Goal: Navigation & Orientation: Find specific page/section

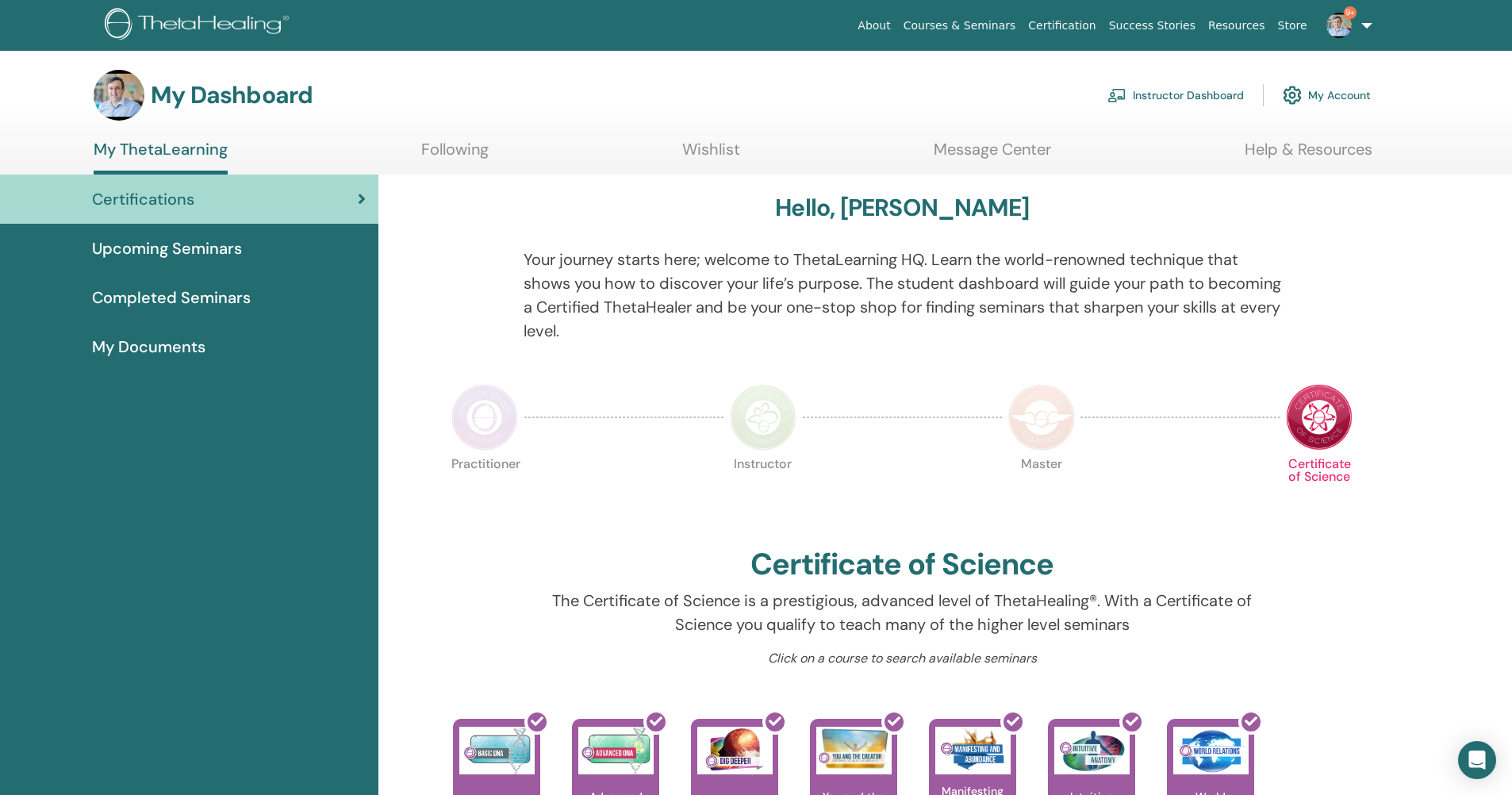
click at [1204, 96] on link "Instructor Dashboard" at bounding box center [1175, 96] width 137 height 35
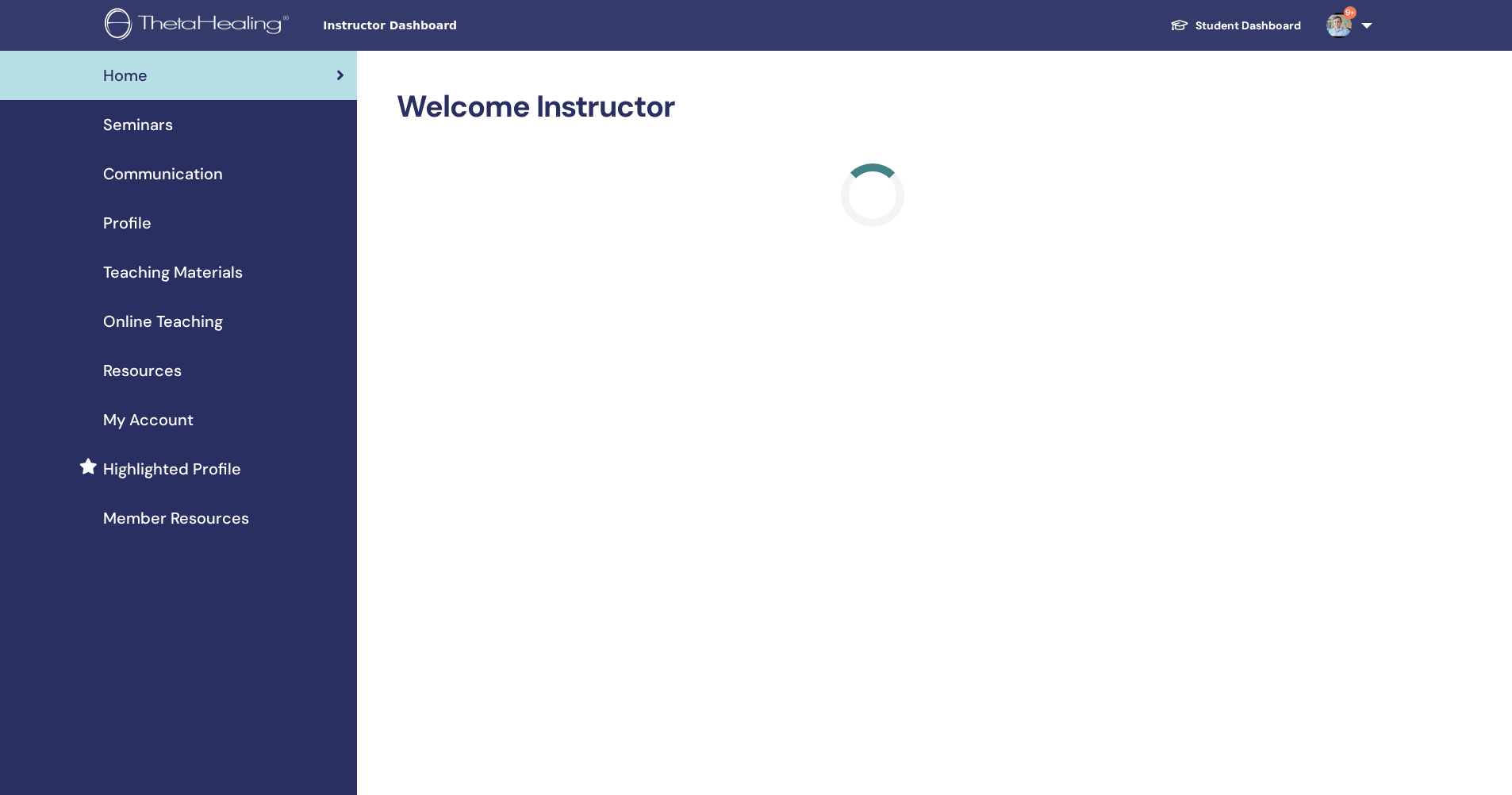
click at [126, 117] on span "Seminars" at bounding box center [137, 124] width 70 height 23
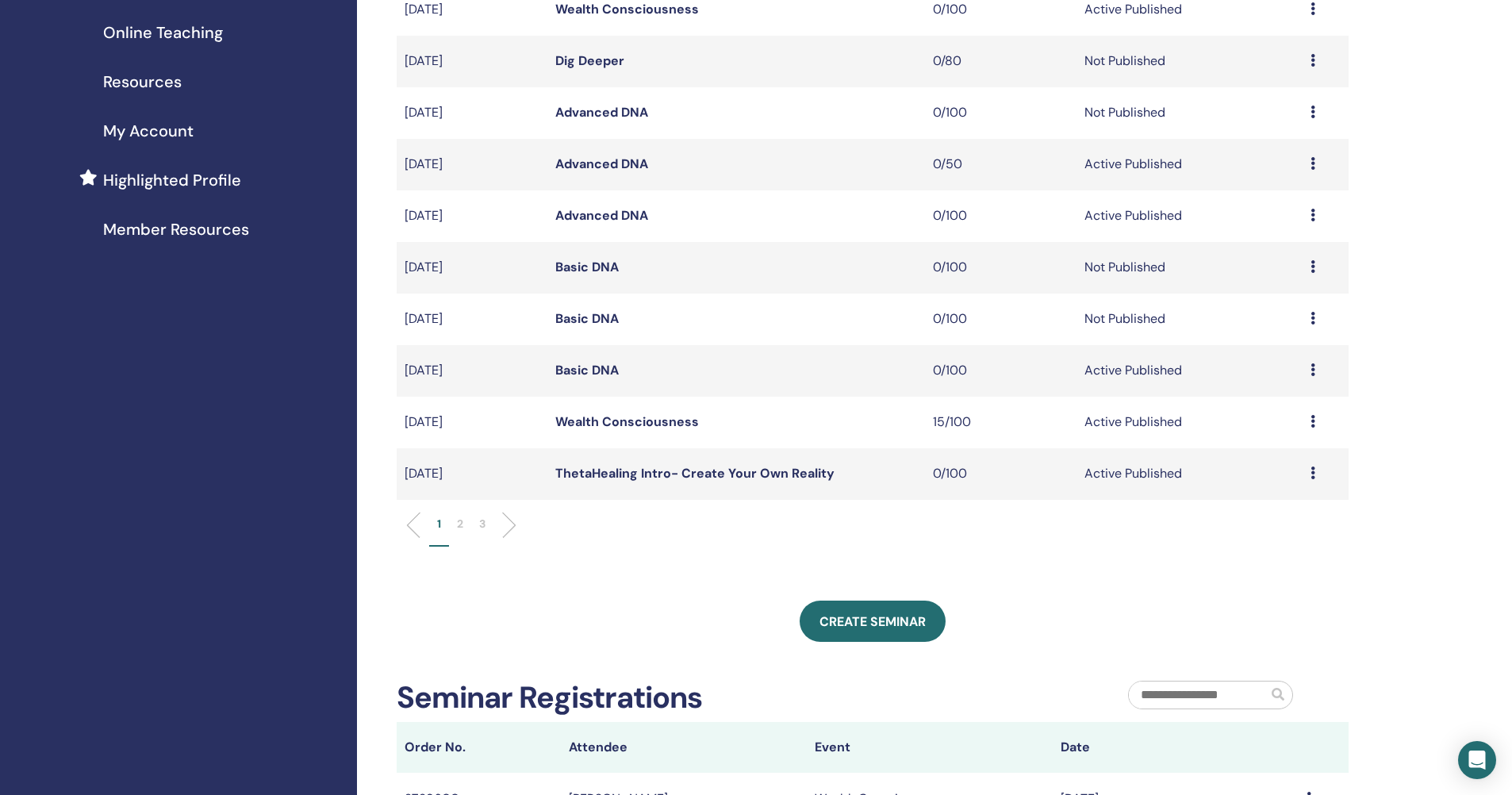
scroll to position [290, 0]
click at [461, 522] on p "2" at bounding box center [460, 522] width 7 height 17
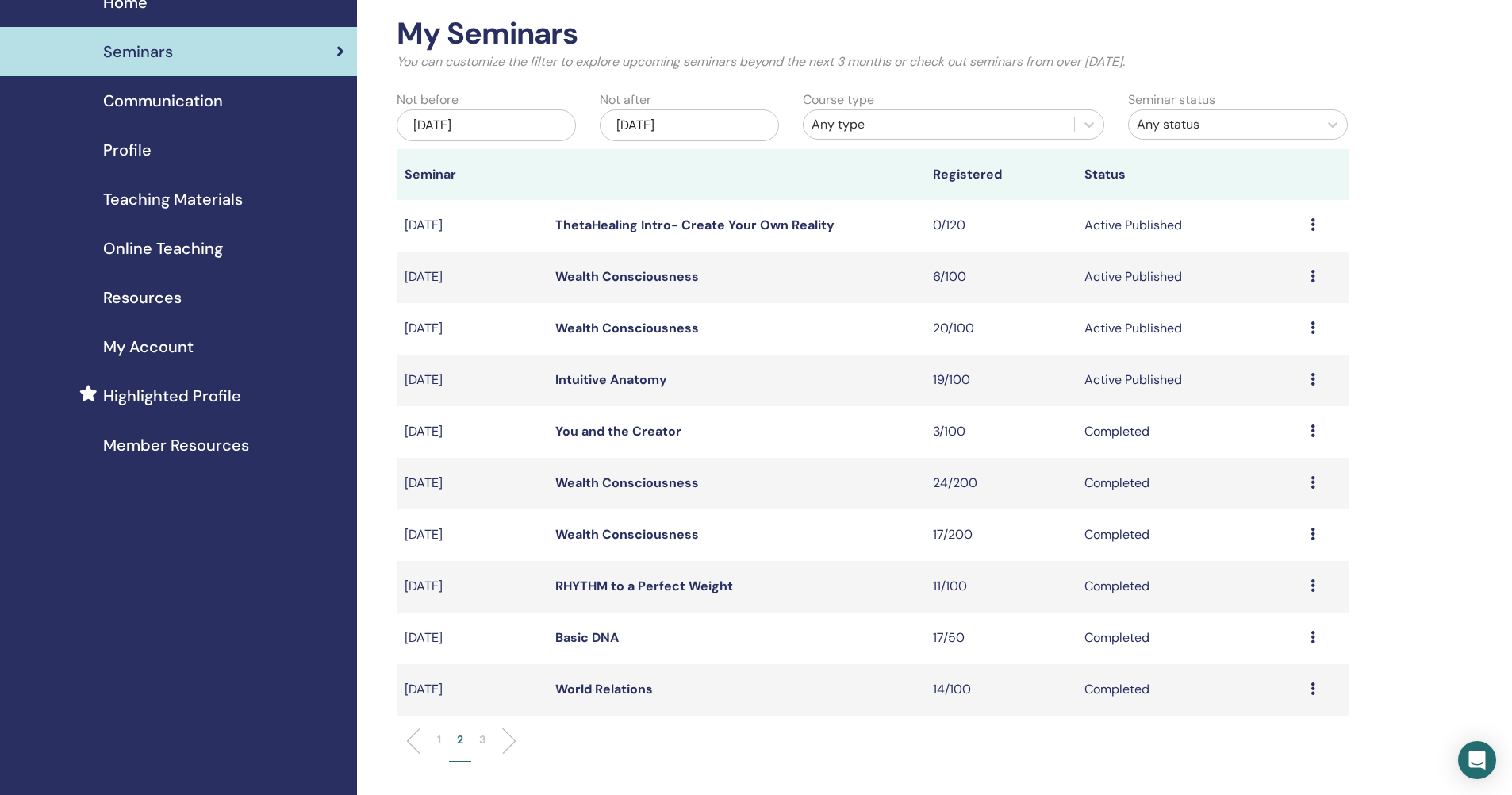
scroll to position [72, 0]
click at [880, 126] on div "Any type" at bounding box center [939, 125] width 255 height 19
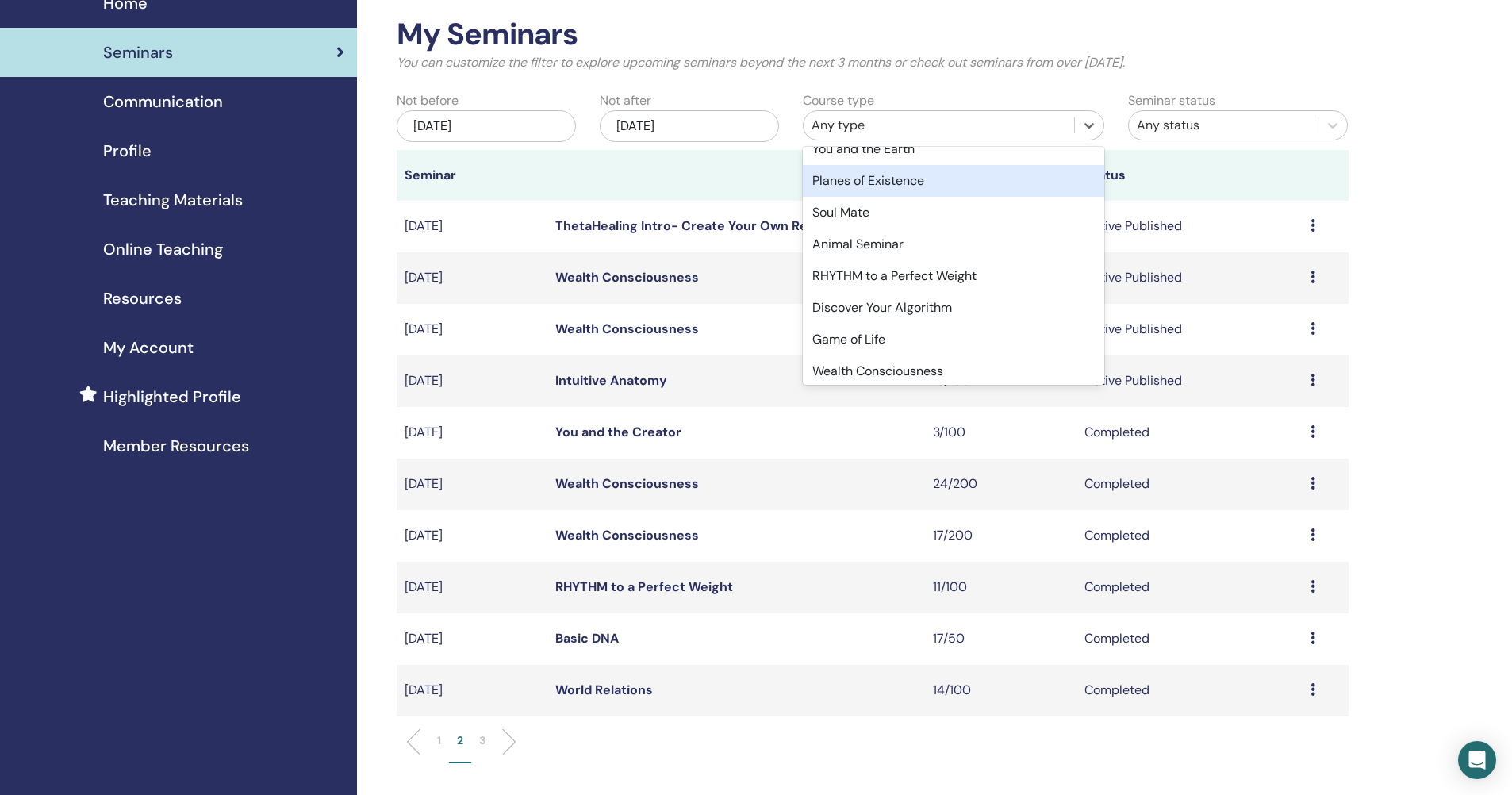
scroll to position [498, 0]
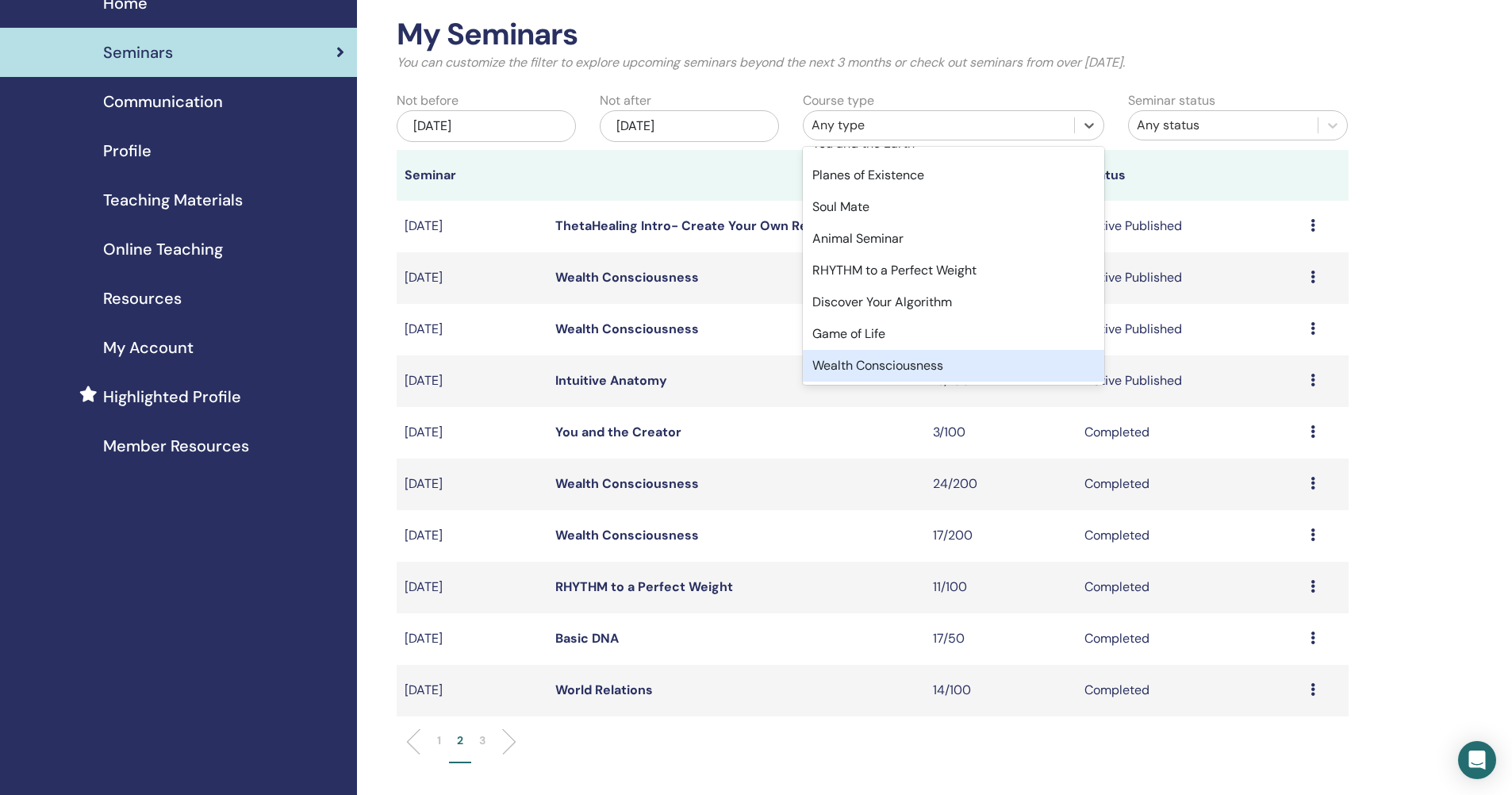
click at [915, 363] on div "Wealth Consciousness" at bounding box center [954, 366] width 302 height 32
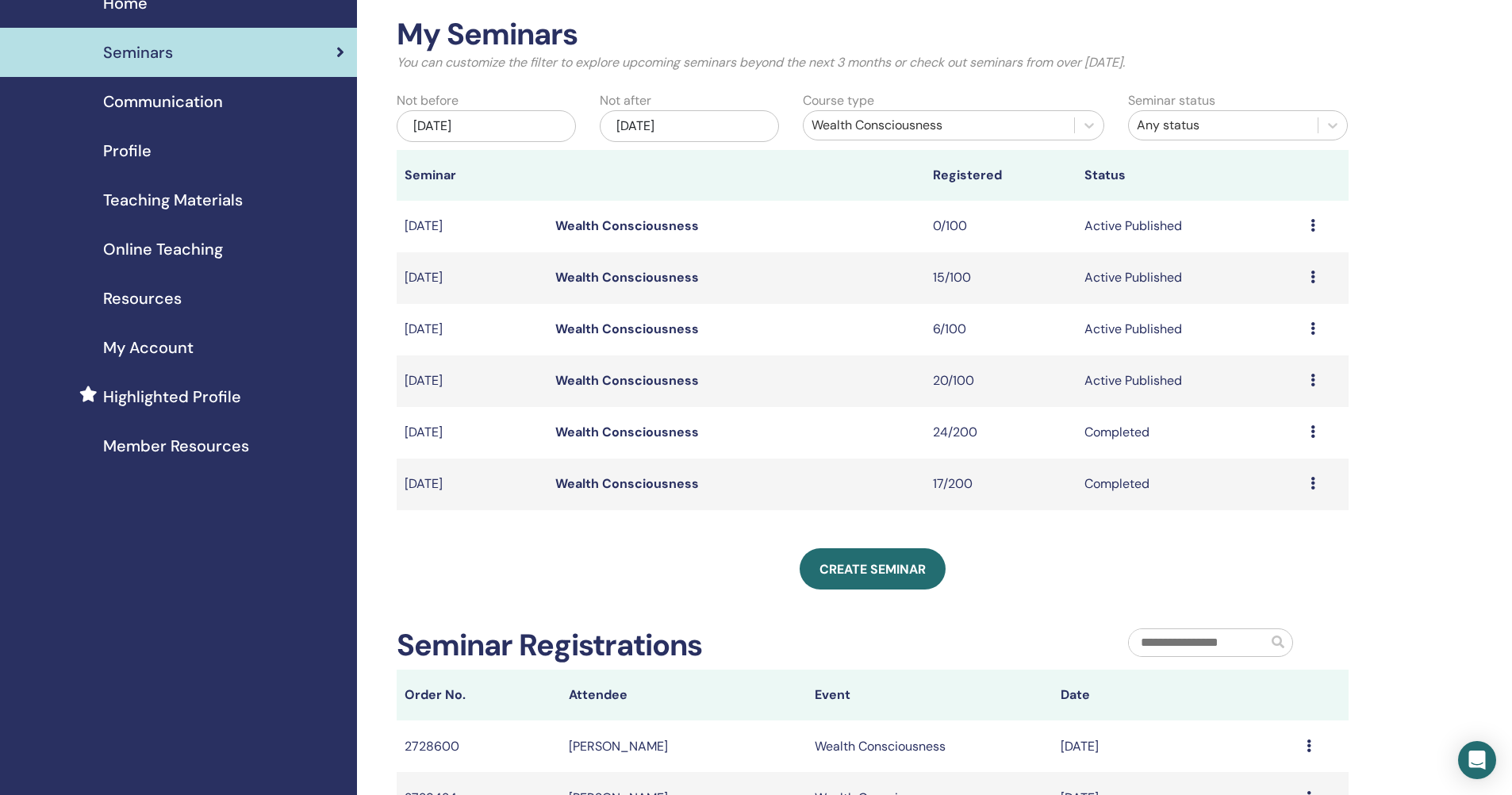
click at [525, 125] on div "Jun/19, 2025" at bounding box center [486, 127] width 179 height 32
click at [512, 179] on div "2025" at bounding box center [486, 182] width 190 height 13
click at [504, 182] on span "Choose Date" at bounding box center [506, 179] width 10 height 10
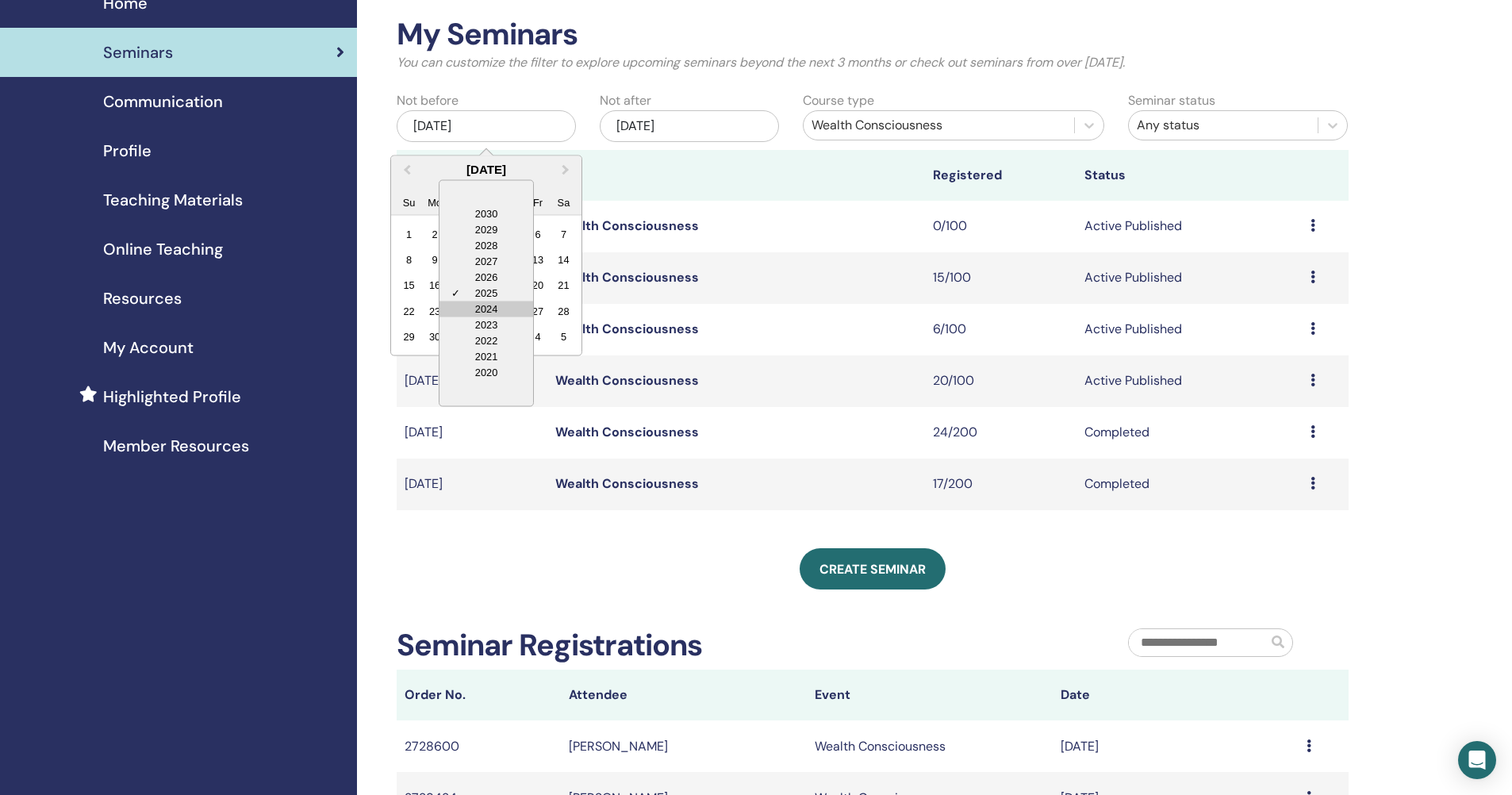
click at [488, 309] on div "2024" at bounding box center [486, 309] width 94 height 16
click at [478, 316] on div "19" at bounding box center [486, 311] width 22 height 22
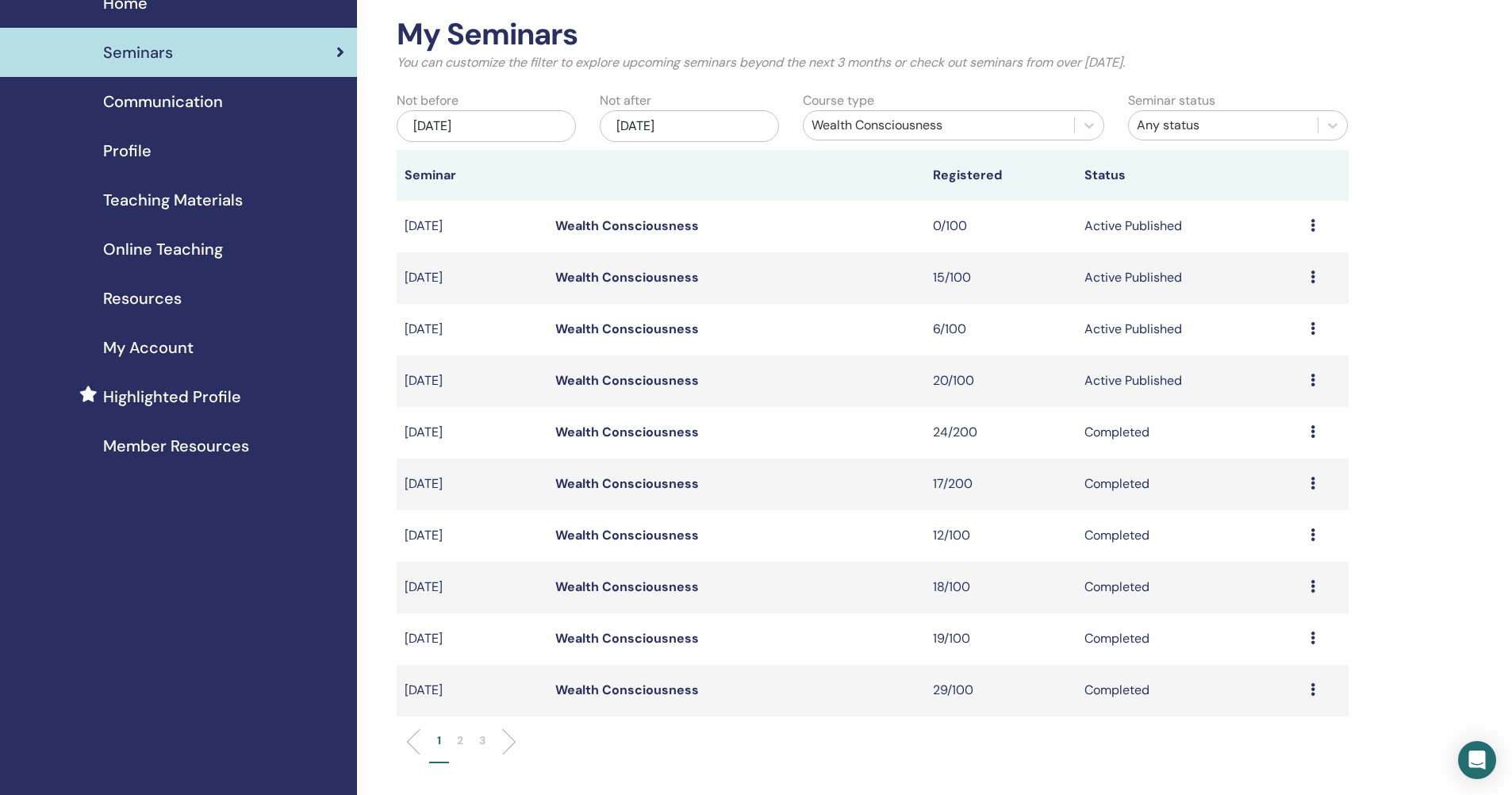
scroll to position [73, 0]
click at [458, 742] on p "2" at bounding box center [460, 740] width 7 height 17
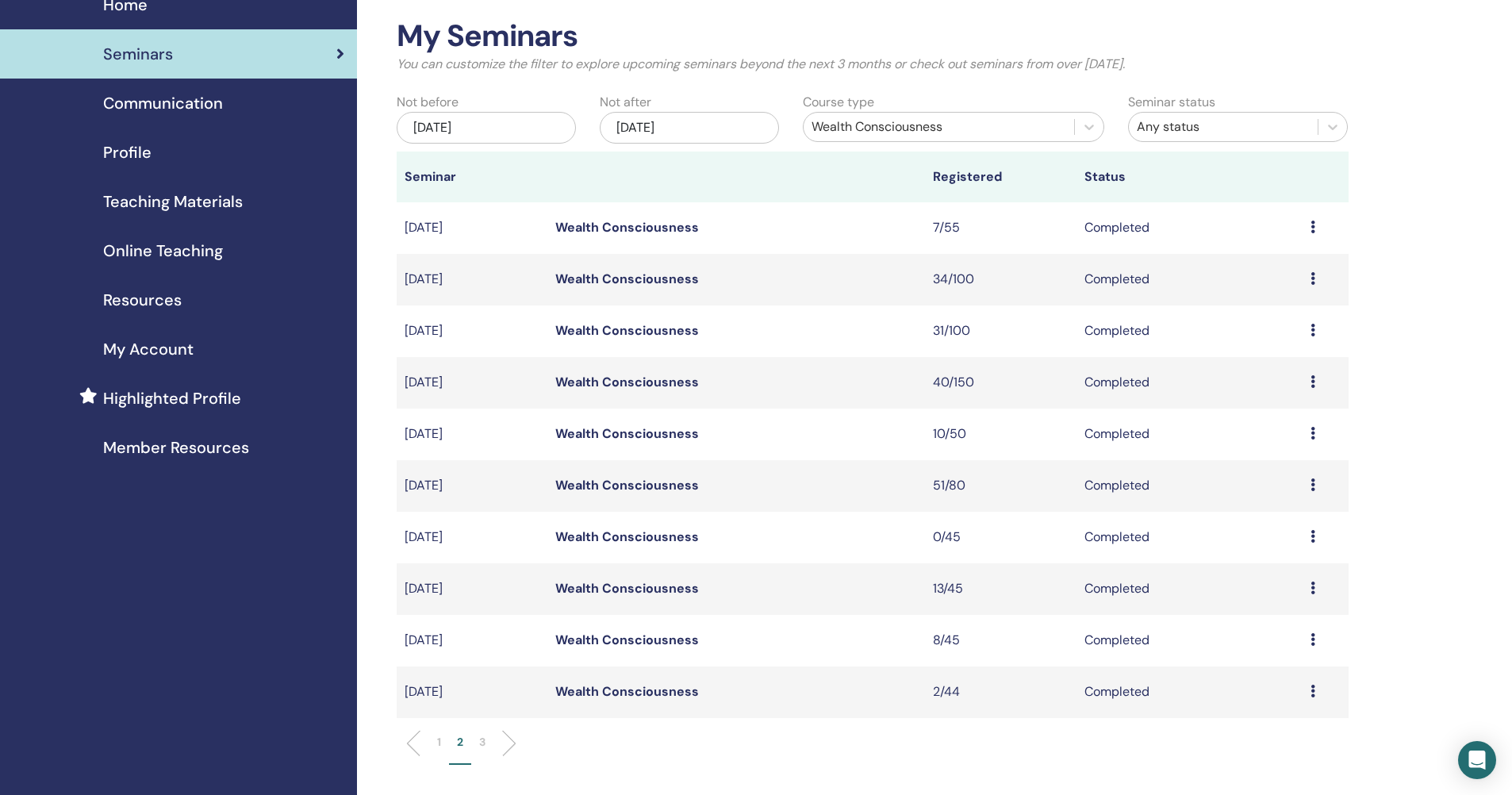
scroll to position [69, 0]
click at [480, 743] on p "3" at bounding box center [483, 744] width 7 height 17
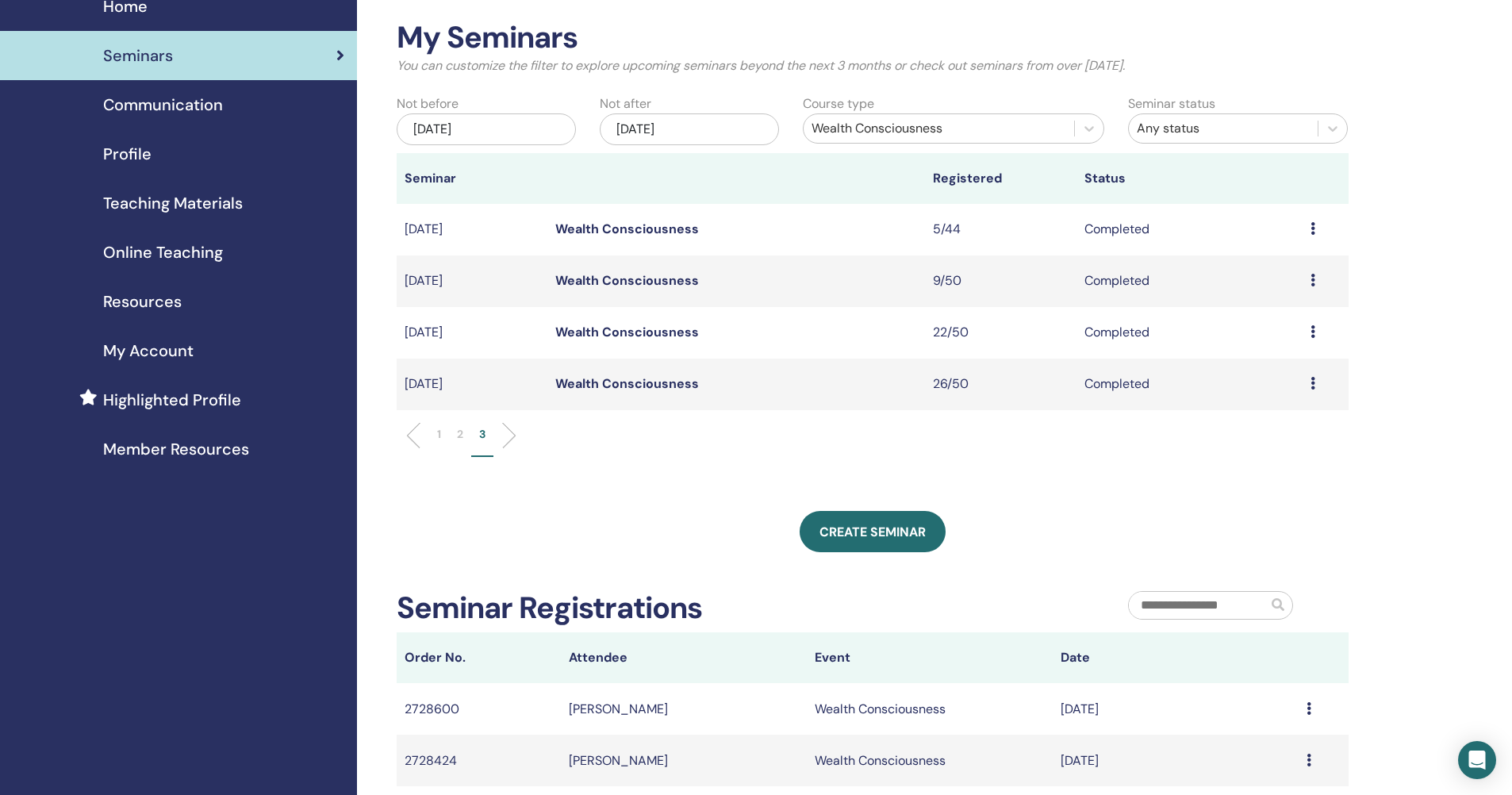
click at [505, 129] on div "Jun/19, 2024" at bounding box center [486, 129] width 179 height 32
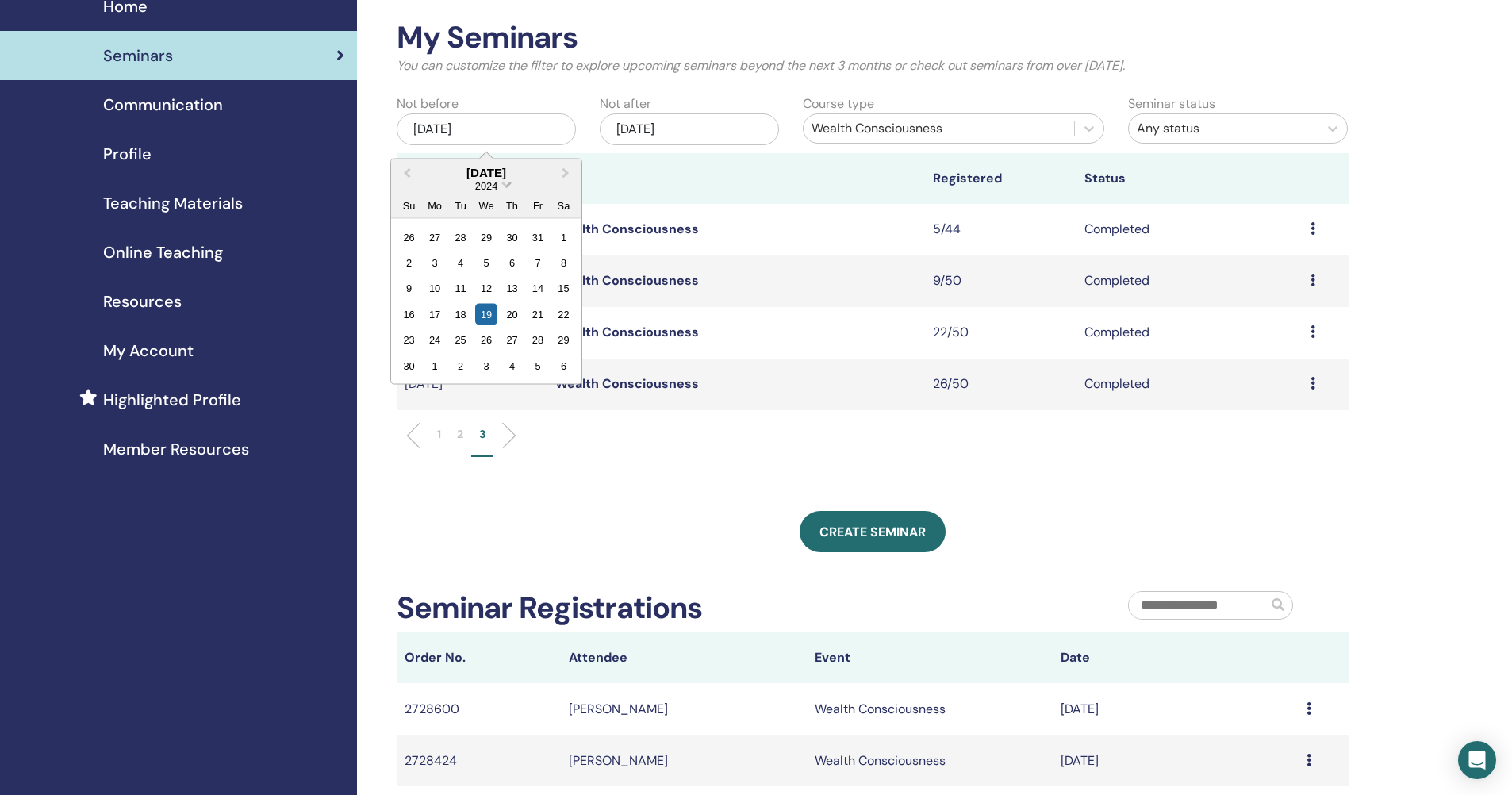
click at [484, 184] on span "2024" at bounding box center [486, 185] width 22 height 12
click at [496, 309] on div "2023" at bounding box center [486, 311] width 94 height 16
click at [624, 440] on ul "1 2 3" at bounding box center [872, 441] width 924 height 31
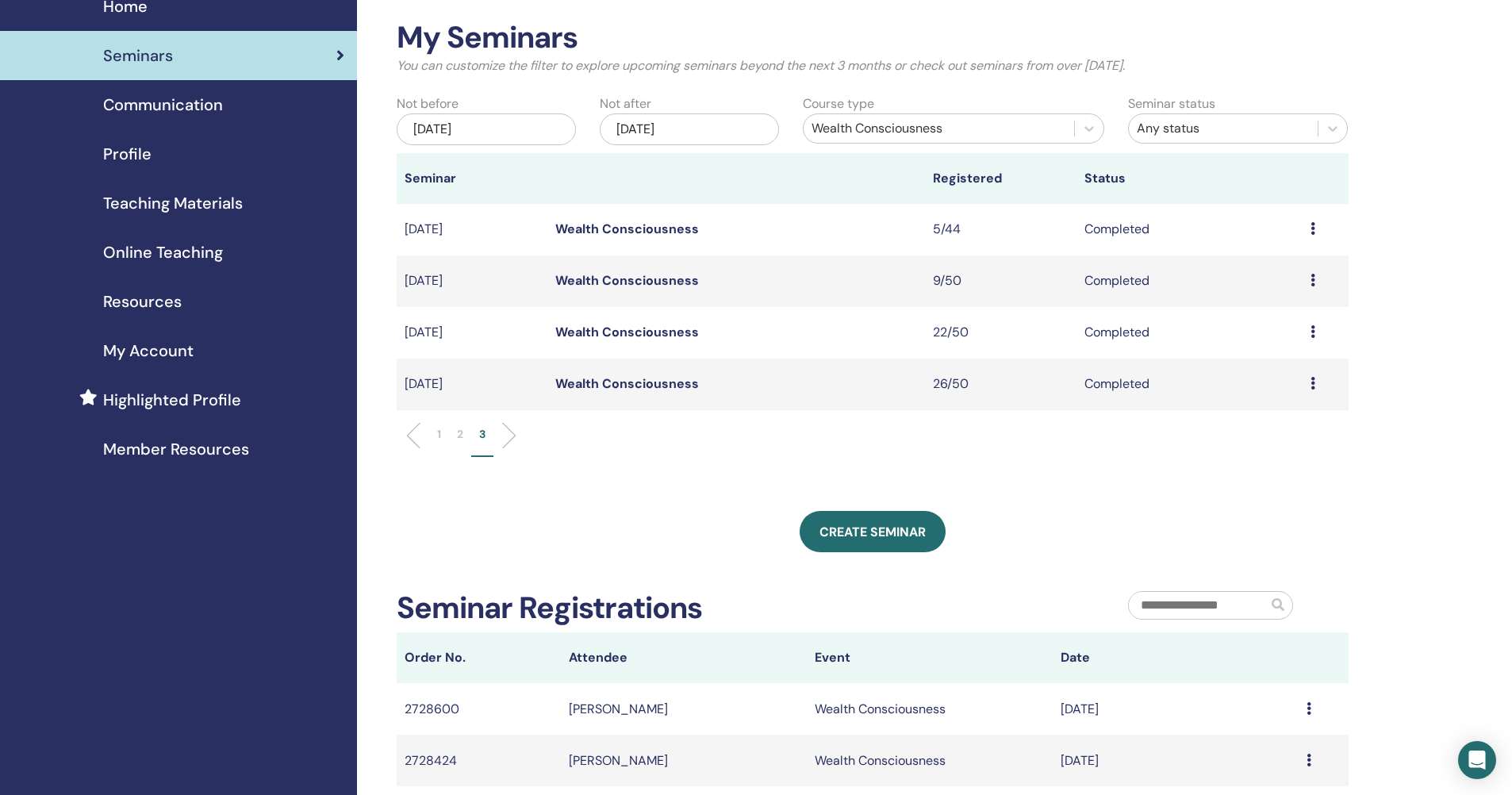
click at [495, 137] on div "Jun/19, 2024" at bounding box center [486, 129] width 179 height 32
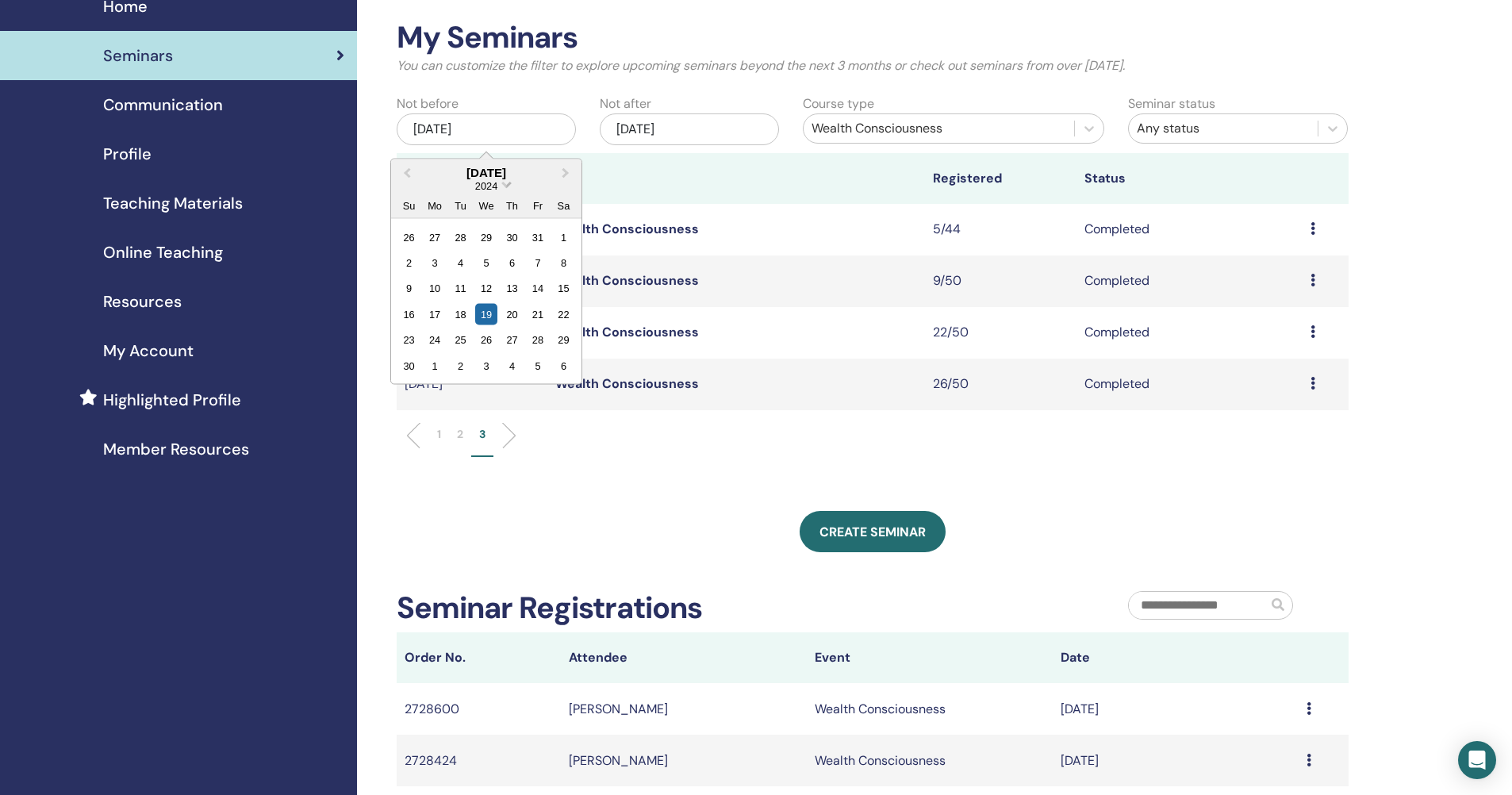
click at [485, 189] on span "2024" at bounding box center [486, 185] width 22 height 12
click at [495, 310] on div "2023" at bounding box center [486, 311] width 94 height 16
click at [492, 313] on div "21" at bounding box center [486, 314] width 22 height 22
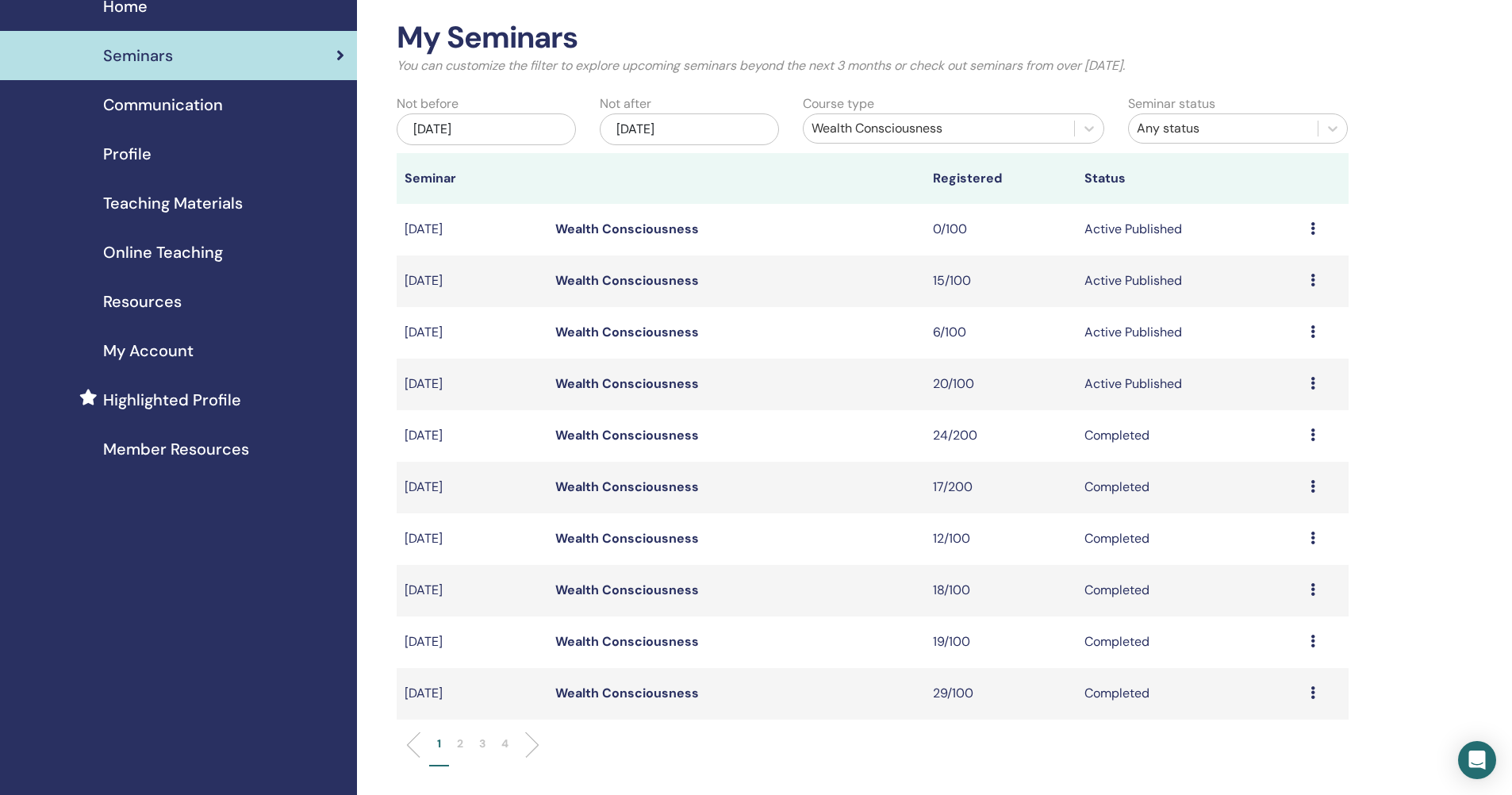
click at [484, 747] on p "3" at bounding box center [483, 744] width 7 height 17
click at [508, 740] on p "4" at bounding box center [505, 744] width 8 height 17
click at [489, 124] on div "Jun/21, 2023" at bounding box center [486, 129] width 179 height 32
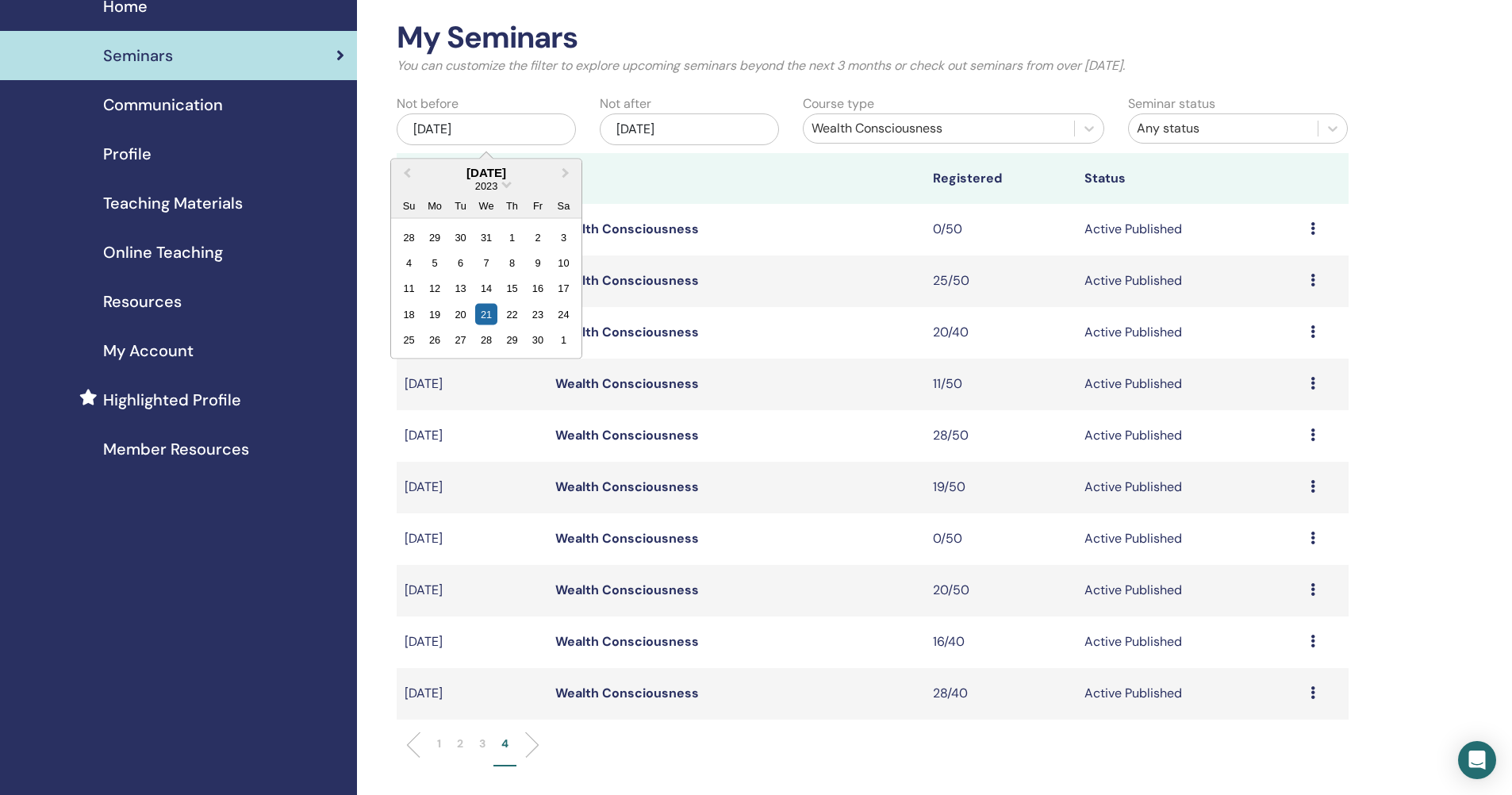
click at [499, 188] on div "2023" at bounding box center [486, 185] width 190 height 13
click at [499, 185] on div "2023" at bounding box center [486, 185] width 190 height 13
click at [480, 184] on span "2023" at bounding box center [486, 185] width 22 height 12
click at [498, 361] on div "2019" at bounding box center [486, 359] width 94 height 16
click at [541, 314] on div "21" at bounding box center [537, 314] width 22 height 22
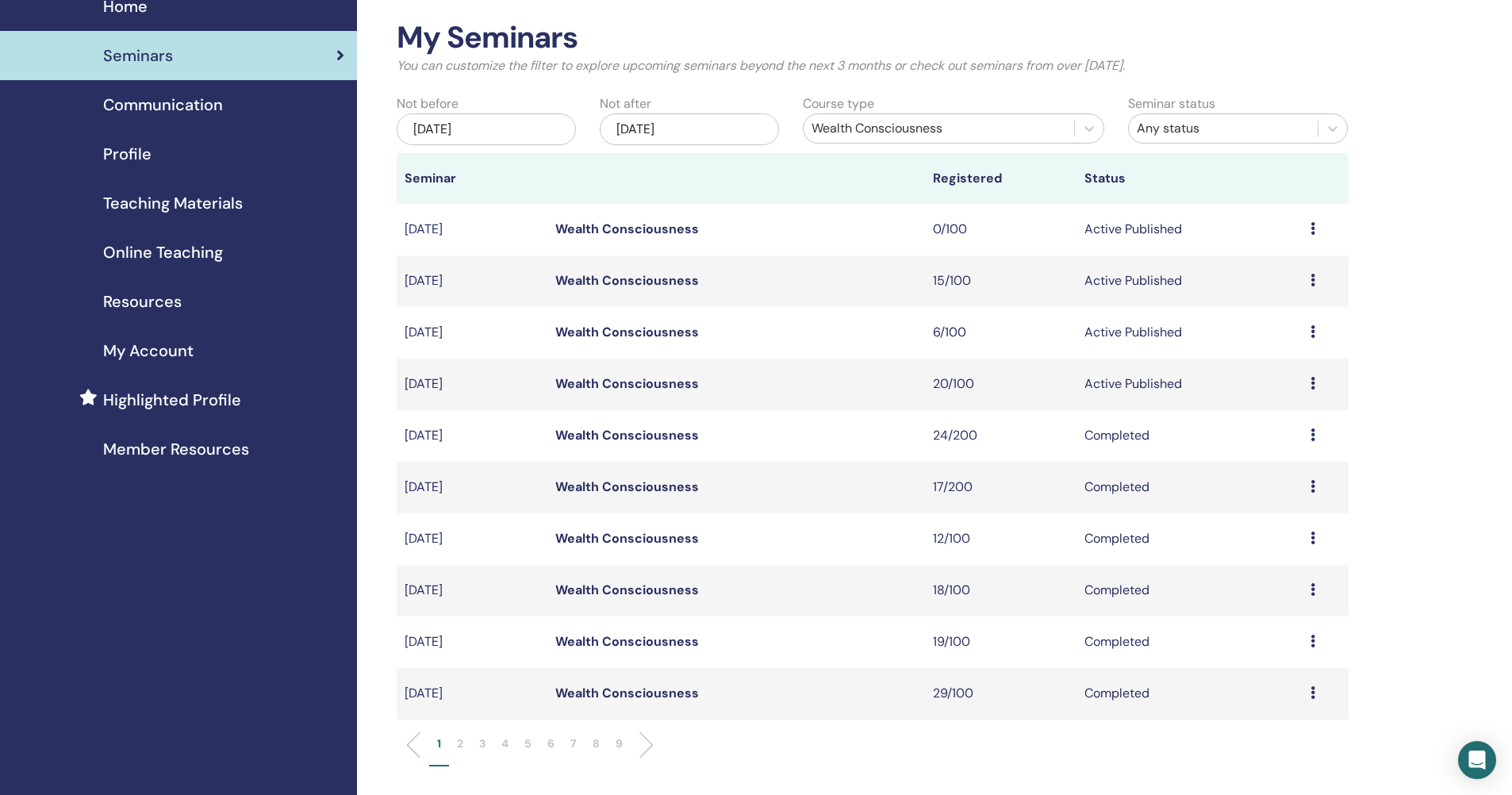
click at [626, 747] on li "9" at bounding box center [619, 751] width 23 height 31
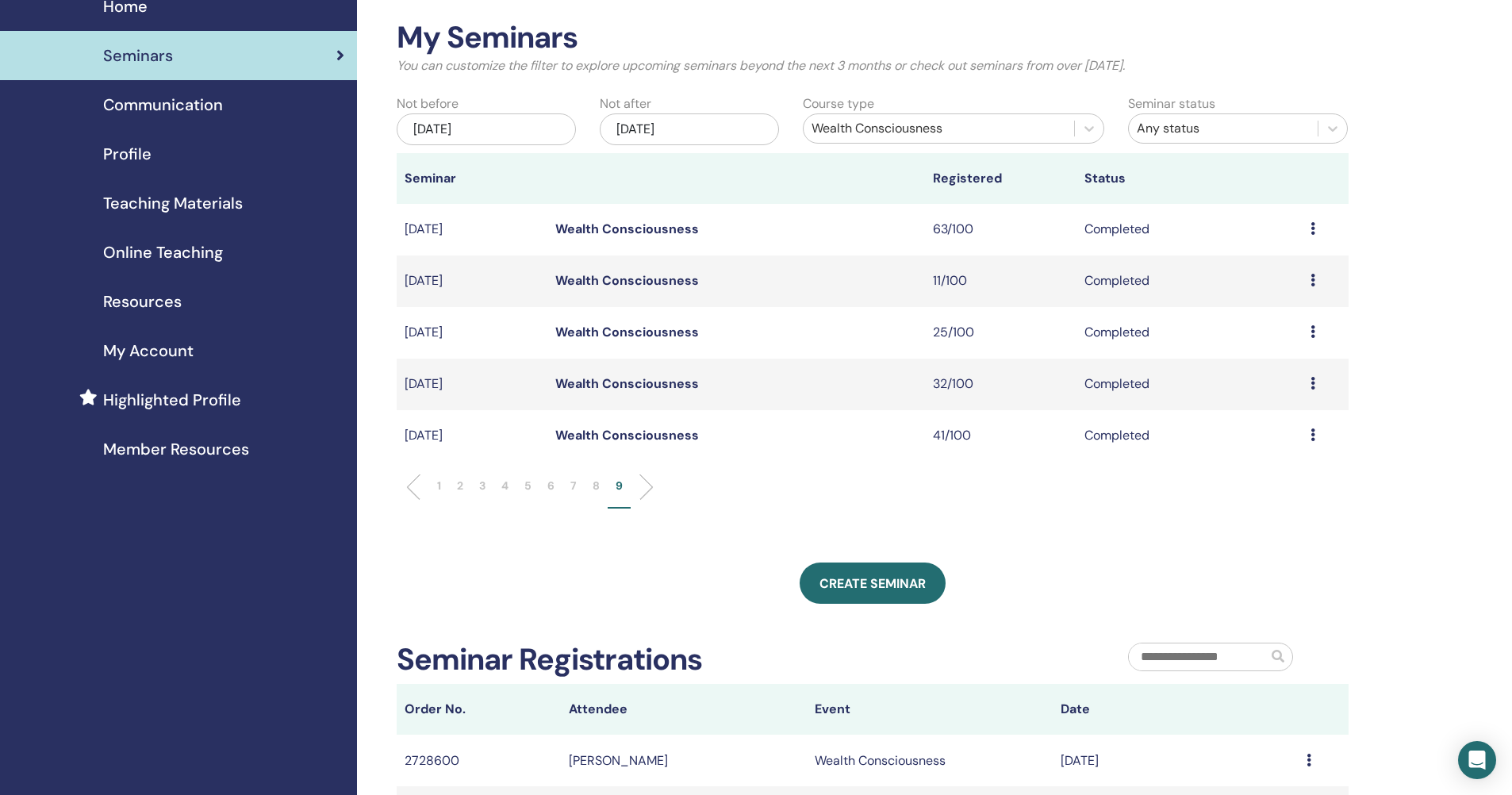
click at [595, 491] on p "8" at bounding box center [596, 486] width 8 height 17
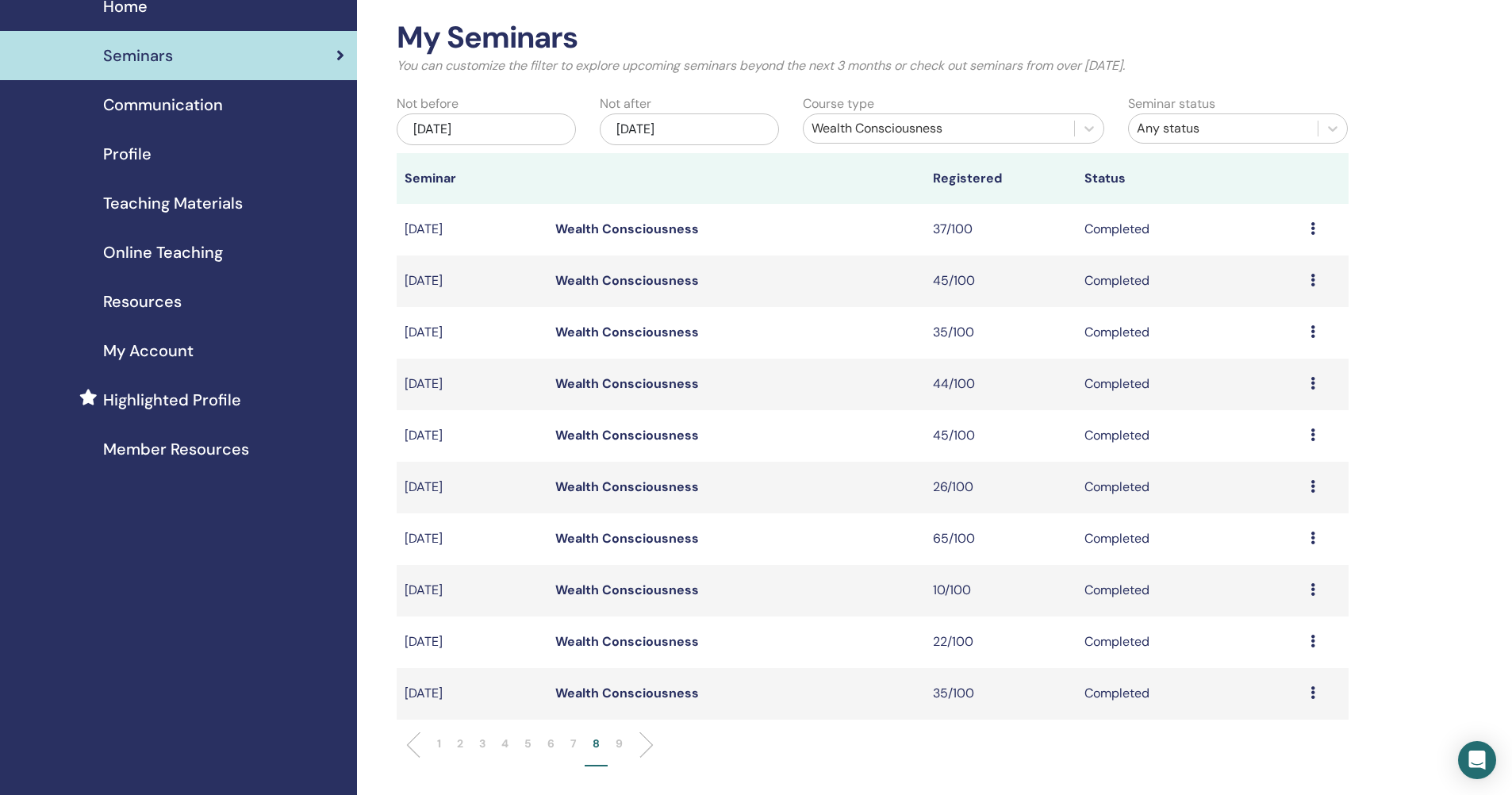
click at [575, 741] on p "7" at bounding box center [573, 744] width 7 height 17
click at [554, 747] on p "6" at bounding box center [551, 744] width 8 height 17
click at [525, 743] on p "5" at bounding box center [528, 744] width 8 height 17
click at [504, 745] on p "4" at bounding box center [505, 744] width 8 height 17
click at [480, 746] on p "3" at bounding box center [483, 744] width 7 height 17
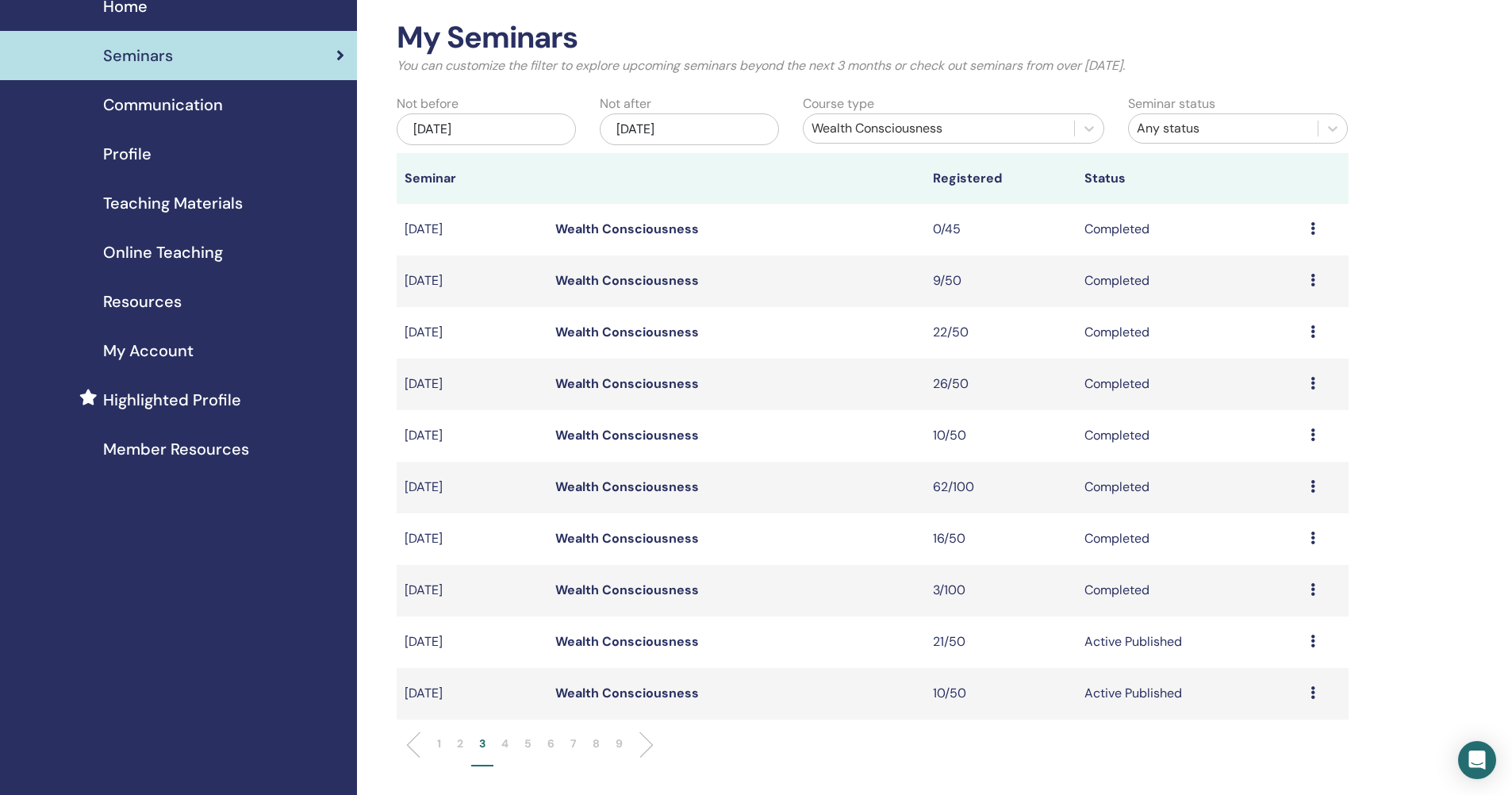
click at [459, 744] on p "2" at bounding box center [460, 744] width 7 height 17
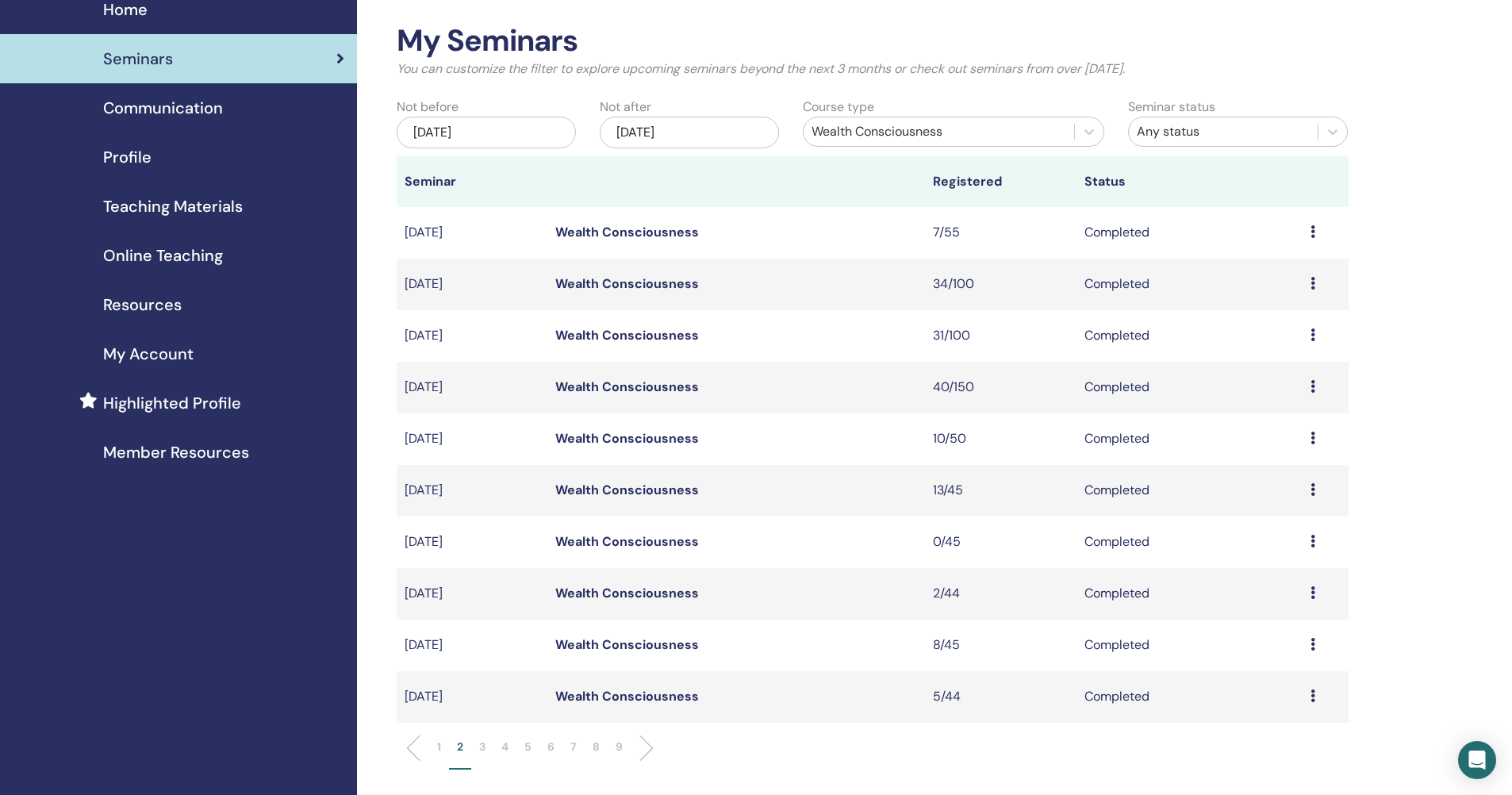
scroll to position [65, 0]
click at [437, 750] on p "1" at bounding box center [438, 748] width 4 height 17
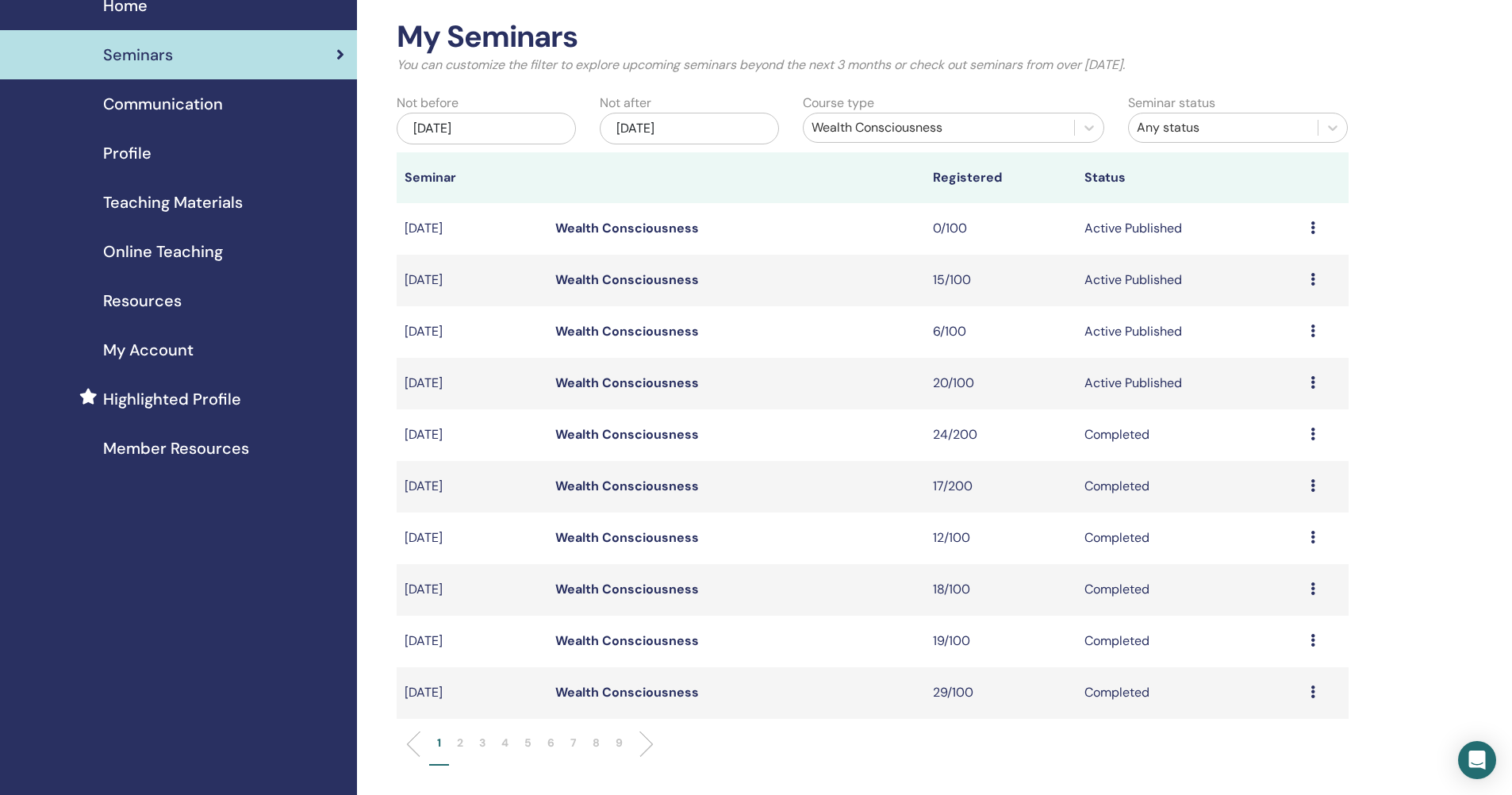
scroll to position [0, 0]
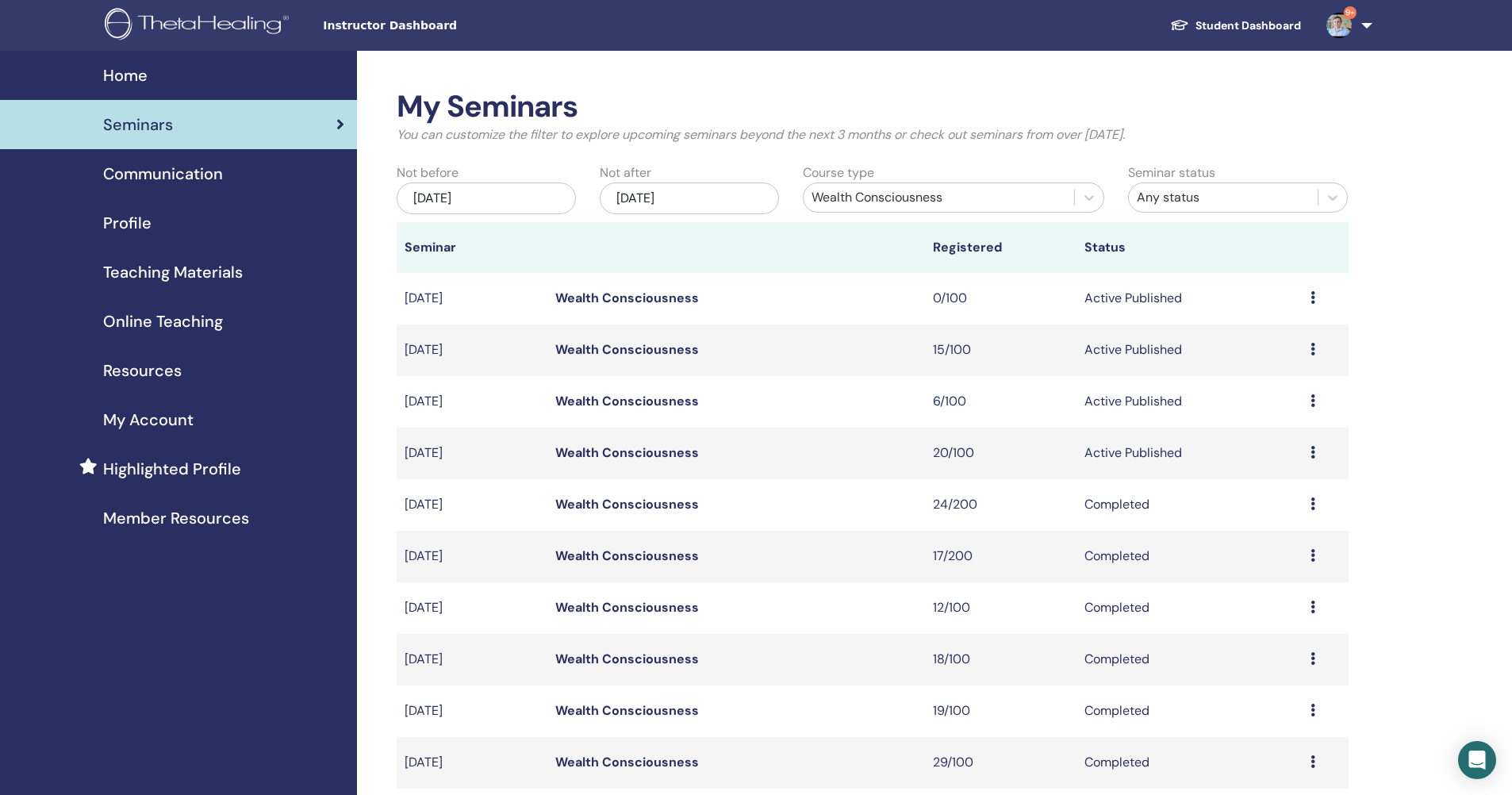
click at [132, 77] on span "Home" at bounding box center [125, 75] width 44 height 23
